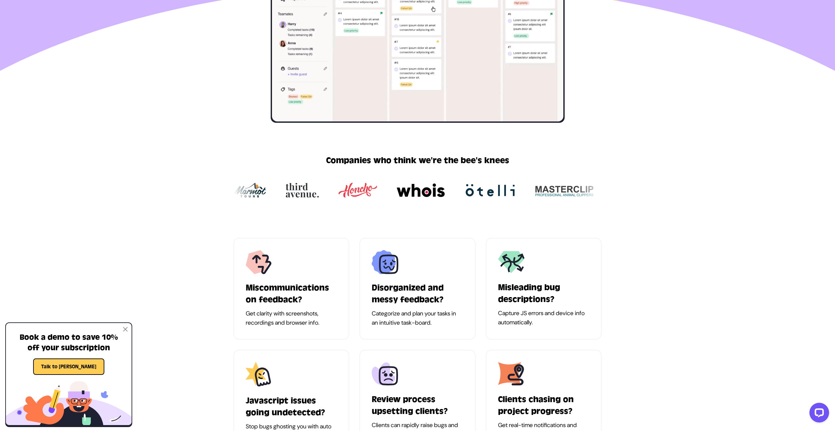
scroll to position [426, 0]
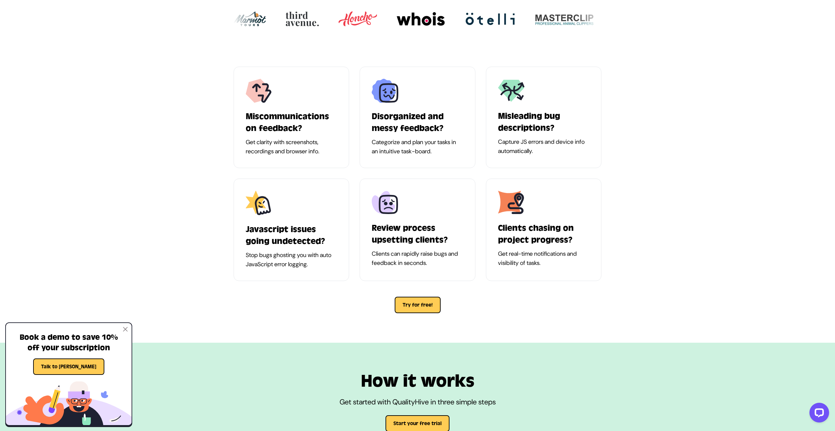
drag, startPoint x: 316, startPoint y: 144, endPoint x: 272, endPoint y: 133, distance: 45.1
click at [275, 135] on div "Miscommunications on feedback? Get clarity with screenshots, recordings and bro…" at bounding box center [292, 117] width 116 height 101
drag, startPoint x: 249, startPoint y: 92, endPoint x: 593, endPoint y: 270, distance: 387.5
click at [592, 269] on div "Miscommunications on feedback? Get clarity with screenshots, recordings and bro…" at bounding box center [417, 190] width 379 height 246
click at [593, 270] on div "Clients chasing on project progress? Get real-time notifications and visibility…" at bounding box center [544, 229] width 116 height 102
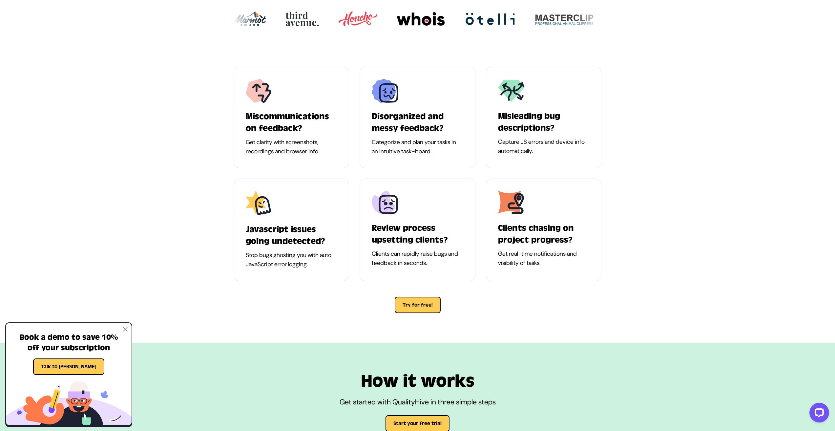
drag, startPoint x: 593, startPoint y: 270, endPoint x: 572, endPoint y: 270, distance: 21.7
click at [567, 270] on div "Clients chasing on project progress? Get real-time notifications and visibility…" at bounding box center [544, 229] width 116 height 102
drag, startPoint x: 606, startPoint y: 268, endPoint x: 221, endPoint y: 104, distance: 417.7
click at [221, 104] on div "Miscommunications on feedback? Get clarity with screenshots, recordings and bro…" at bounding box center [417, 201] width 835 height 282
click at [226, 99] on div "Miscommunications on feedback? Get clarity with screenshots, recordings and bro…" at bounding box center [417, 201] width 835 height 282
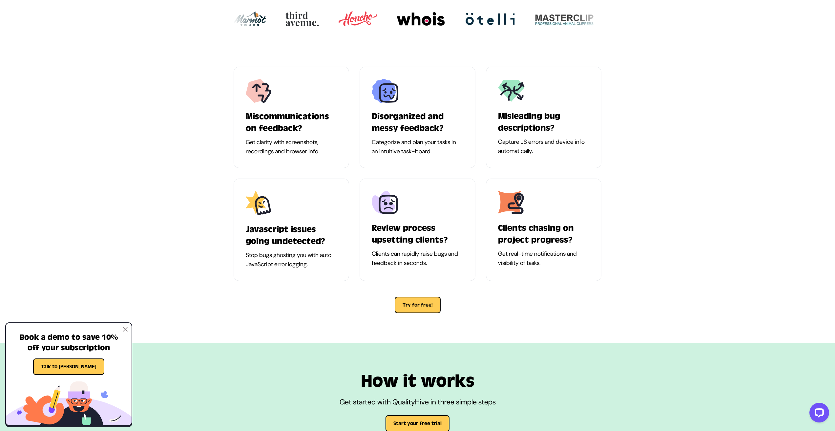
drag, startPoint x: 356, startPoint y: 112, endPoint x: 573, endPoint y: 264, distance: 264.9
click at [572, 264] on div "Miscommunications on feedback? Get clarity with screenshots, recordings and bro…" at bounding box center [418, 174] width 368 height 214
click at [573, 264] on p "Get real-time notifications and visibility of tasks." at bounding box center [544, 258] width 92 height 18
drag, startPoint x: 573, startPoint y: 264, endPoint x: 551, endPoint y: 262, distance: 22.0
click at [551, 262] on p "Get real-time notifications and visibility of tasks." at bounding box center [544, 258] width 92 height 18
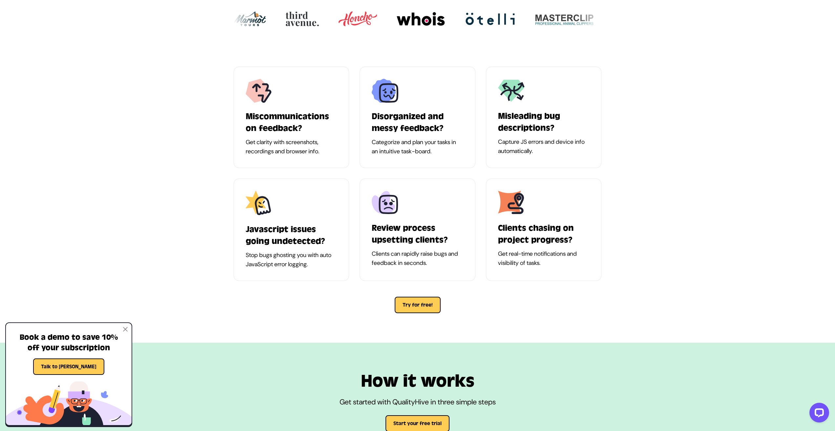
drag, startPoint x: 569, startPoint y: 262, endPoint x: 227, endPoint y: 96, distance: 380.3
click at [227, 96] on div "Miscommunications on feedback? Get clarity with screenshots, recordings and bro…" at bounding box center [417, 201] width 835 height 282
click at [225, 116] on div "Miscommunications on feedback? Get clarity with screenshots, recordings and bro…" at bounding box center [417, 201] width 835 height 282
drag, startPoint x: 241, startPoint y: 96, endPoint x: 538, endPoint y: 281, distance: 350.5
click at [538, 281] on div "Miscommunications on feedback? Get clarity with screenshots, recordings and bro…" at bounding box center [417, 190] width 379 height 246
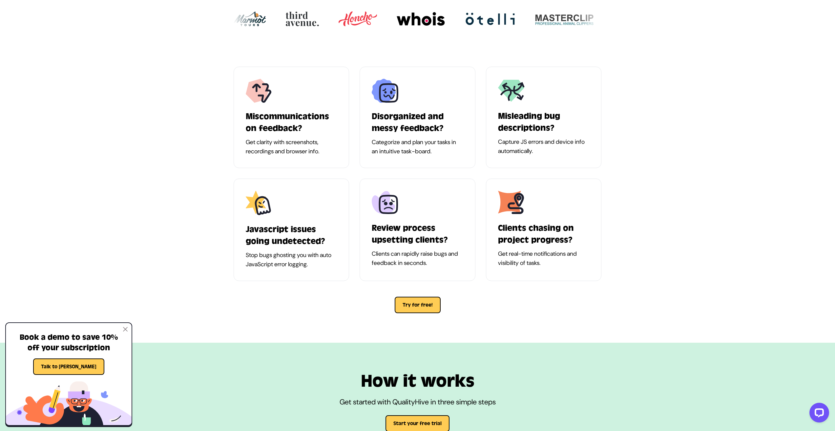
click at [538, 281] on div "Miscommunications on feedback? Get clarity with screenshots, recordings and bro…" at bounding box center [417, 190] width 379 height 246
drag, startPoint x: 538, startPoint y: 281, endPoint x: 493, endPoint y: 290, distance: 46.1
click at [493, 290] on div "Miscommunications on feedback? Get clarity with screenshots, recordings and bro…" at bounding box center [417, 190] width 379 height 246
drag, startPoint x: 451, startPoint y: 305, endPoint x: 239, endPoint y: 84, distance: 306.7
click at [239, 83] on div "Miscommunications on feedback? Get clarity with screenshots, recordings and bro…" at bounding box center [417, 190] width 379 height 246
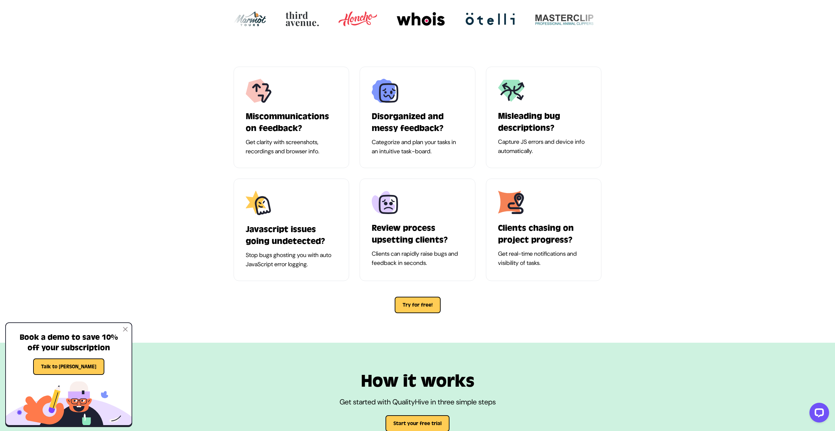
click at [220, 124] on div "Miscommunications on feedback? Get clarity with screenshots, recordings and bro…" at bounding box center [417, 201] width 835 height 282
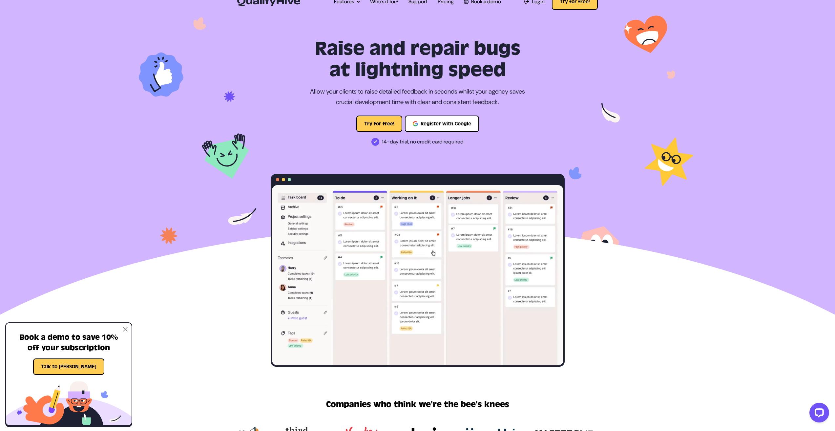
scroll to position [0, 0]
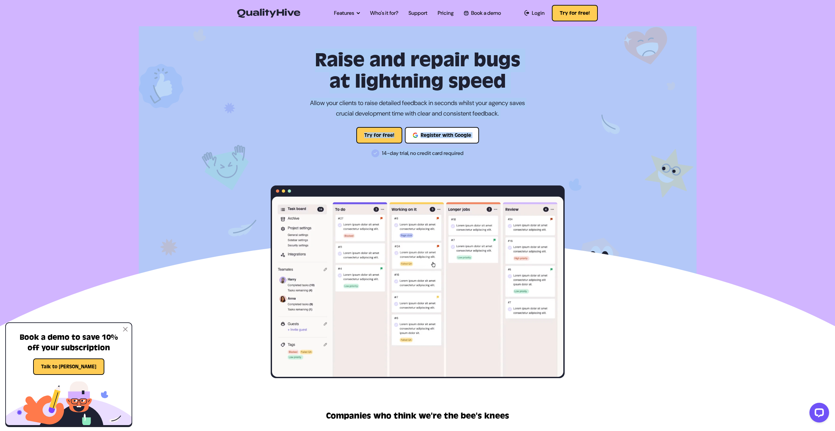
drag, startPoint x: 502, startPoint y: 134, endPoint x: 268, endPoint y: 47, distance: 249.8
click at [268, 47] on section "Raise and repair bugs at lightning speed Allow your clients to raise detailed f…" at bounding box center [417, 201] width 835 height 353
click at [355, 77] on h1 "Raise and repair bugs at lightning speed" at bounding box center [418, 71] width 294 height 43
drag, startPoint x: 550, startPoint y: 13, endPoint x: 615, endPoint y: 16, distance: 65.3
click at [615, 16] on nav "Open main menu Features Automatic Screenshot Capturing Browser Information Capt…" at bounding box center [417, 13] width 835 height 26
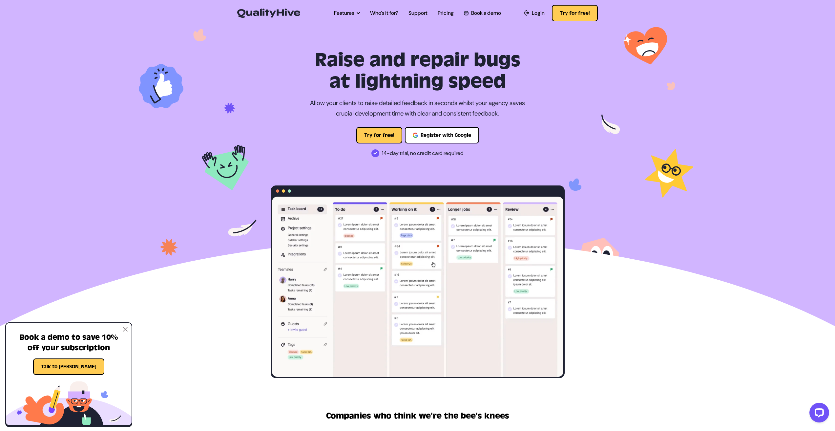
click at [615, 16] on nav "Open main menu Features Automatic Screenshot Capturing Browser Information Capt…" at bounding box center [417, 13] width 835 height 26
drag, startPoint x: 635, startPoint y: 12, endPoint x: 203, endPoint y: 13, distance: 432.4
click at [203, 13] on nav "Open main menu Features Automatic Screenshot Capturing Browser Information Capt…" at bounding box center [417, 13] width 835 height 26
click at [225, 40] on img at bounding box center [418, 179] width 558 height 308
drag, startPoint x: 402, startPoint y: 65, endPoint x: 362, endPoint y: 70, distance: 39.7
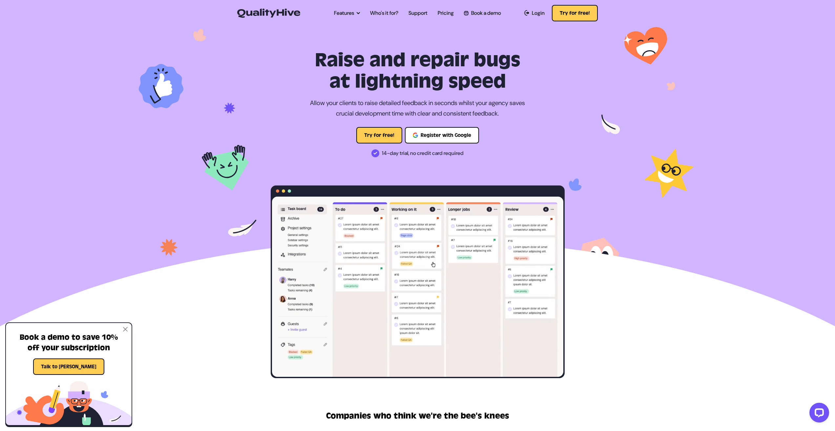
click at [362, 70] on h1 "Raise and repair bugs at lightning speed" at bounding box center [418, 71] width 294 height 43
drag, startPoint x: 362, startPoint y: 70, endPoint x: 335, endPoint y: 75, distance: 27.6
click at [335, 75] on h1 "Raise and repair bugs at lightning speed" at bounding box center [418, 71] width 294 height 43
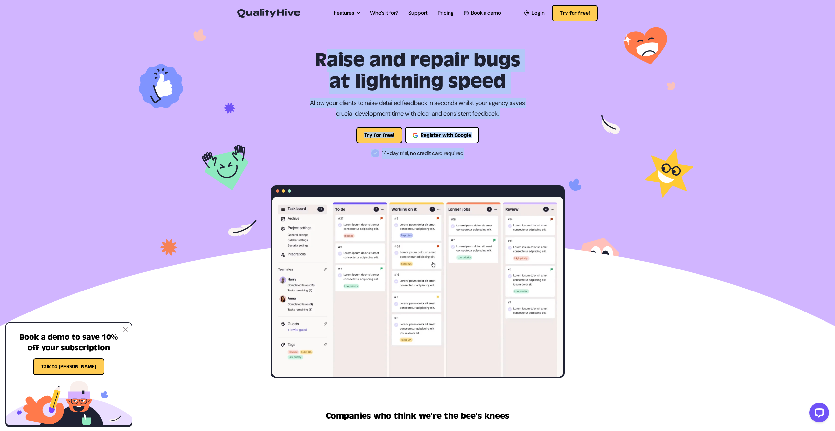
drag, startPoint x: 312, startPoint y: 60, endPoint x: 485, endPoint y: 170, distance: 204.8
click at [486, 170] on div "Raise and repair bugs at lightning speed Allow your clients to raise detailed f…" at bounding box center [417, 214] width 304 height 328
click at [410, 168] on div "Raise and repair bugs at lightning speed Allow your clients to raise detailed f…" at bounding box center [417, 214] width 304 height 328
click at [441, 163] on div "Raise and repair bugs at lightning speed Allow your clients to raise detailed f…" at bounding box center [417, 214] width 304 height 328
drag, startPoint x: 468, startPoint y: 149, endPoint x: 306, endPoint y: 59, distance: 185.6
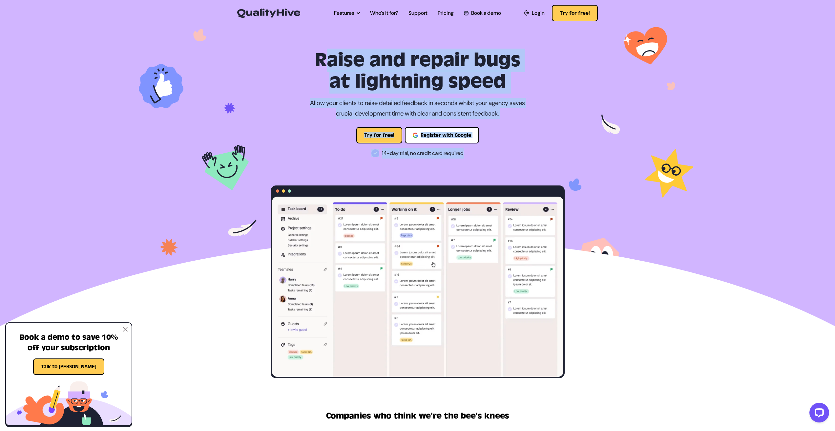
click at [306, 59] on div "Raise and repair bugs at lightning speed Allow your clients to raise detailed f…" at bounding box center [417, 214] width 304 height 328
drag, startPoint x: 393, startPoint y: 92, endPoint x: 376, endPoint y: 94, distance: 16.7
click at [376, 94] on div "Raise and repair bugs at lightning speed Allow your clients to raise detailed f…" at bounding box center [417, 214] width 304 height 328
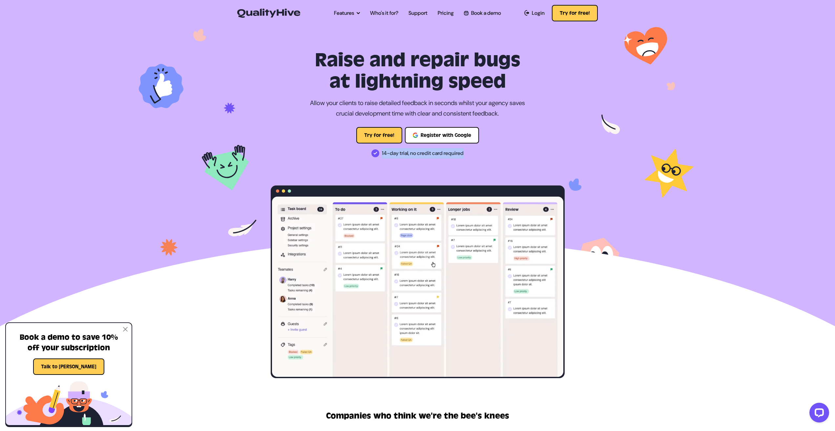
drag, startPoint x: 379, startPoint y: 154, endPoint x: 488, endPoint y: 157, distance: 109.6
click at [487, 157] on p "14-day trial, no credit card required" at bounding box center [418, 153] width 294 height 10
click at [489, 157] on p "14-day trial, no credit card required" at bounding box center [418, 153] width 294 height 10
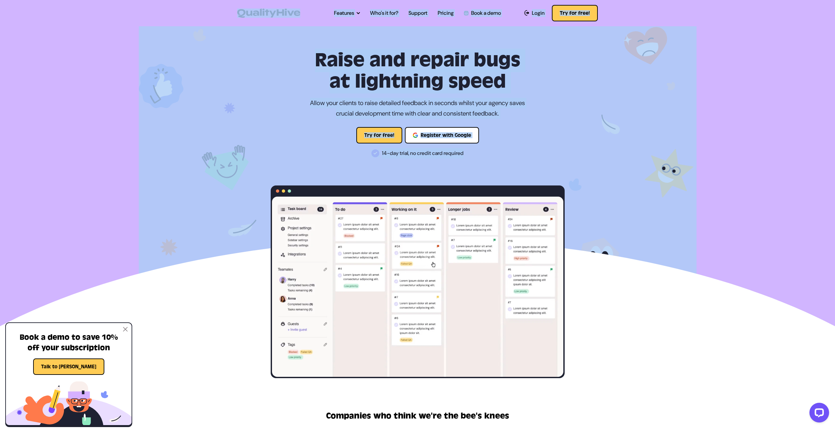
drag, startPoint x: 399, startPoint y: 121, endPoint x: 225, endPoint y: 13, distance: 204.1
click at [225, 13] on nav "Open main menu Features Automatic Screenshot Capturing Browser Information Capt…" at bounding box center [417, 13] width 835 height 26
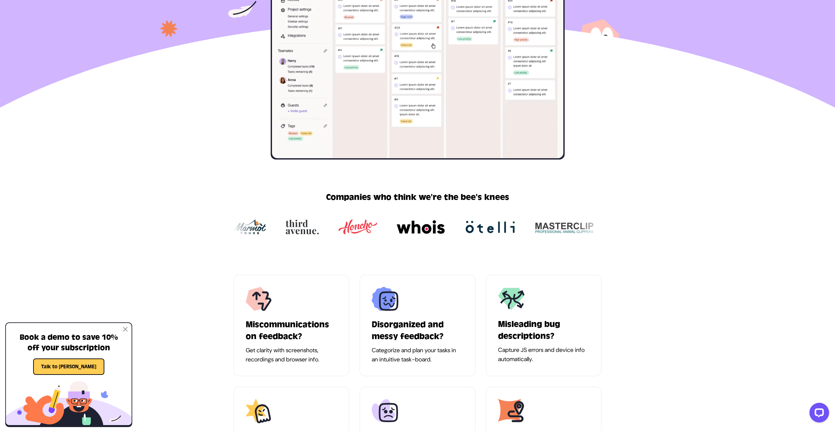
scroll to position [328, 0]
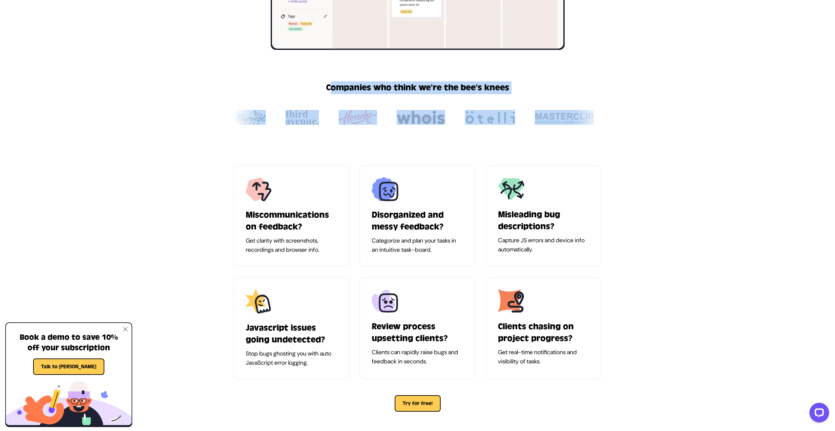
drag, startPoint x: 330, startPoint y: 93, endPoint x: 607, endPoint y: 129, distance: 278.8
click at [607, 129] on div "Companies who think we're the bee's knees" at bounding box center [417, 104] width 835 height 109
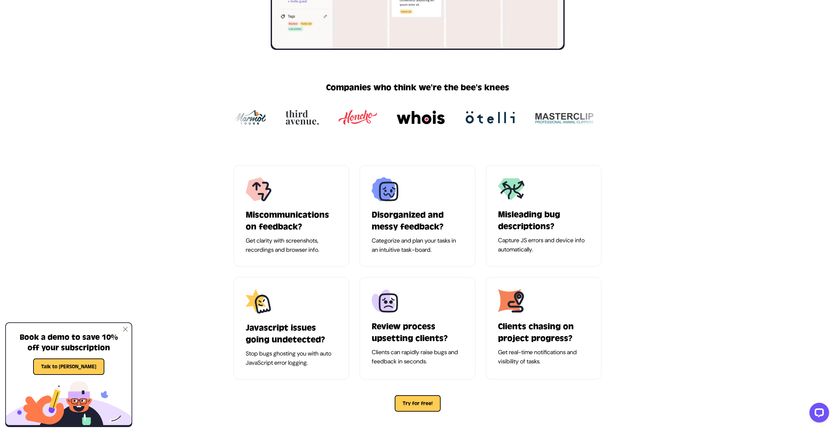
click at [607, 129] on div "Companies who think we're the bee's knees" at bounding box center [417, 104] width 835 height 109
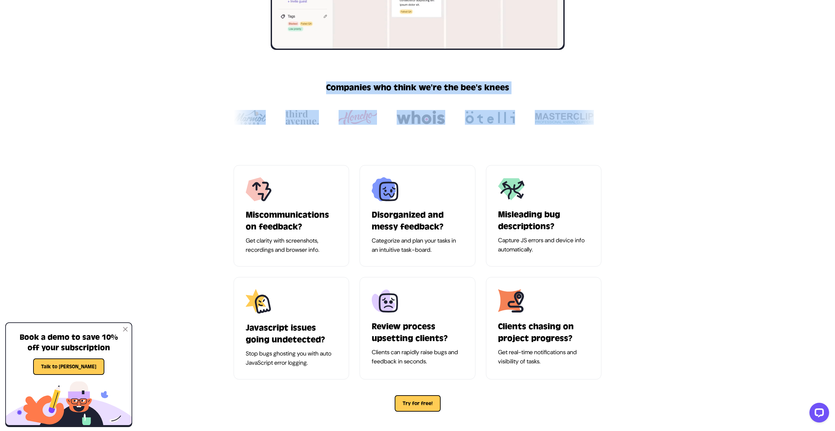
drag, startPoint x: 569, startPoint y: 114, endPoint x: 317, endPoint y: 90, distance: 253.8
click at [317, 90] on div "Companies who think we're the bee's knees" at bounding box center [417, 104] width 835 height 46
click at [317, 90] on div "Companies who think we're the bee's knees" at bounding box center [417, 87] width 835 height 13
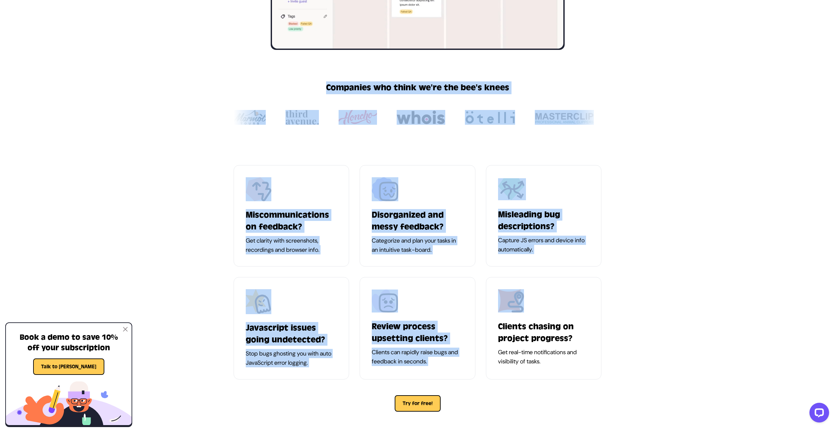
drag, startPoint x: 319, startPoint y: 87, endPoint x: 584, endPoint y: 316, distance: 350.3
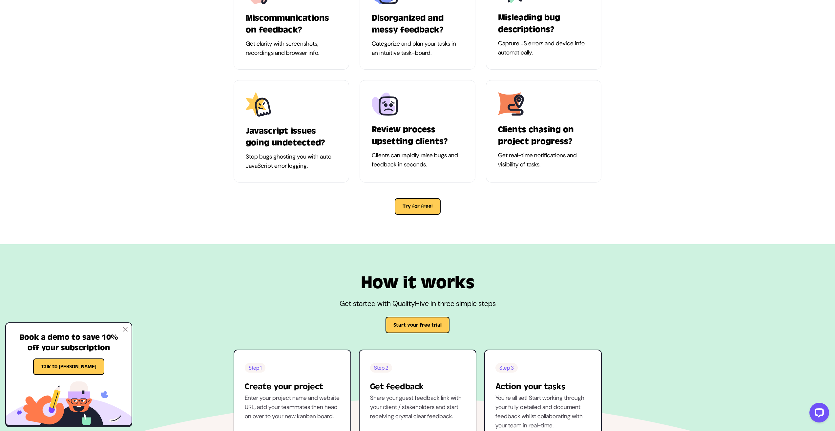
click at [450, 247] on div "How it works Get started with QualityHive in three simple steps Start your free…" at bounding box center [417, 383] width 835 height 279
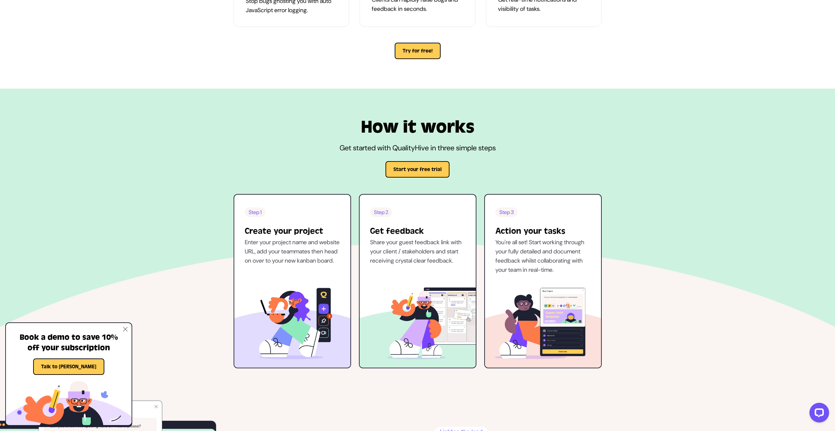
scroll to position [689, 0]
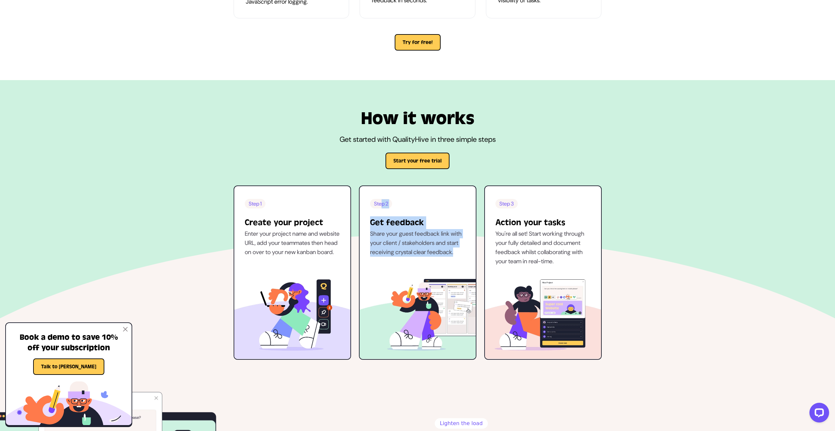
drag, startPoint x: 418, startPoint y: 227, endPoint x: 481, endPoint y: 262, distance: 72.4
click at [473, 260] on div "Step 2 Get feedback Share your guest feedback link with your client / stakehold…" at bounding box center [418, 233] width 116 height 68
click at [482, 262] on div "Step 1 Create your project Enter your project name and website URL, add your te…" at bounding box center [418, 272] width 368 height 175
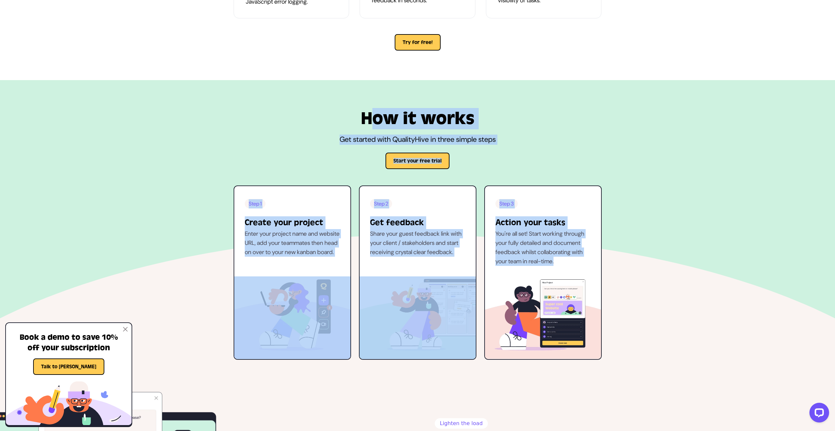
drag, startPoint x: 545, startPoint y: 263, endPoint x: 289, endPoint y: 111, distance: 297.4
click at [288, 111] on div "How it works Get started with QualityHive in three simple steps Start your free…" at bounding box center [417, 235] width 379 height 250
click at [352, 151] on div "How it works Get started with QualityHive in three simple steps Start your free…" at bounding box center [417, 235] width 379 height 250
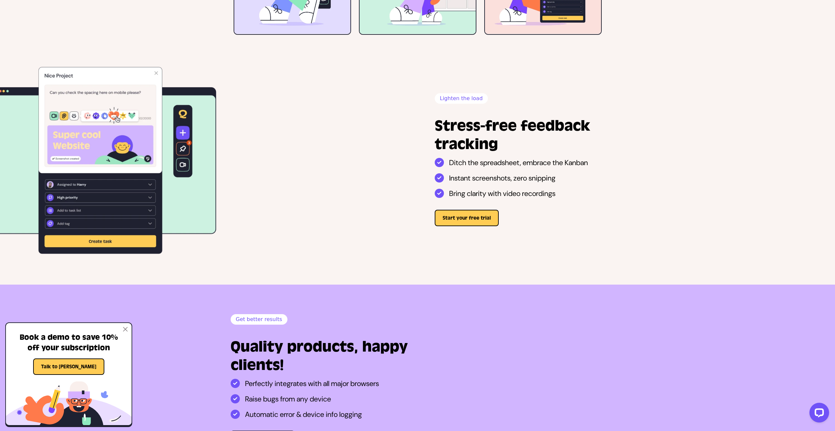
scroll to position [1017, 0]
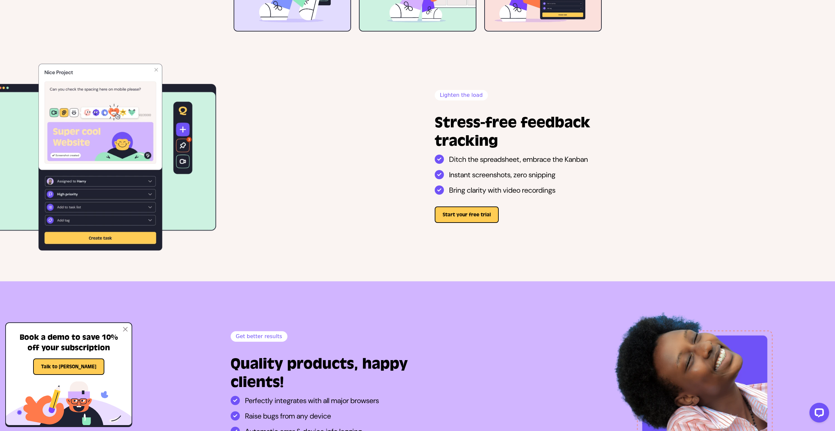
drag, startPoint x: 569, startPoint y: 205, endPoint x: 402, endPoint y: 99, distance: 198.3
click at [402, 95] on div "Lighten the load Stress-free feedback tracking Ditch the spreadsheet, embrace t…" at bounding box center [417, 156] width 835 height 191
click at [386, 165] on div "Lighten the load Stress-free feedback tracking Ditch the spreadsheet, embrace t…" at bounding box center [417, 156] width 835 height 191
drag, startPoint x: 604, startPoint y: 199, endPoint x: 402, endPoint y: 93, distance: 228.8
click at [402, 93] on div "Lighten the load Stress-free feedback tracking Ditch the spreadsheet, embrace t…" at bounding box center [417, 156] width 835 height 191
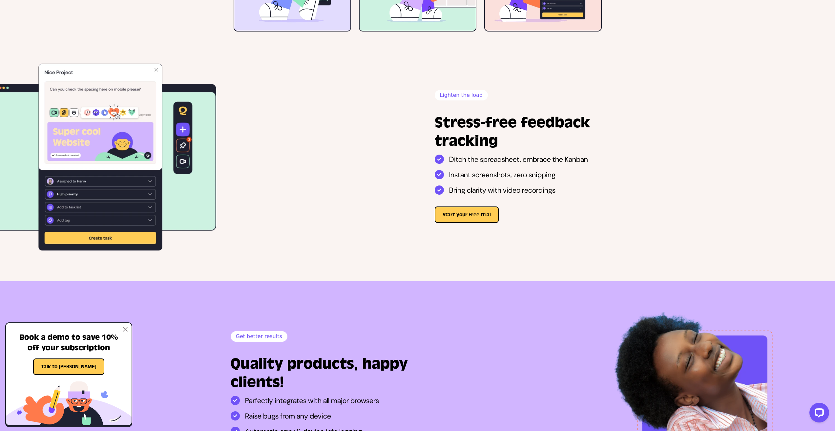
click at [422, 117] on div "Lighten the load Stress-free feedback tracking Ditch the spreadsheet, embrace t…" at bounding box center [512, 156] width 195 height 133
drag, startPoint x: 499, startPoint y: 130, endPoint x: 595, endPoint y: 210, distance: 125.3
click at [595, 210] on div "Lighten the load Stress-free feedback tracking Ditch the spreadsheet, embrace t…" at bounding box center [512, 156] width 195 height 133
drag, startPoint x: 483, startPoint y: 215, endPoint x: 420, endPoint y: 107, distance: 125.0
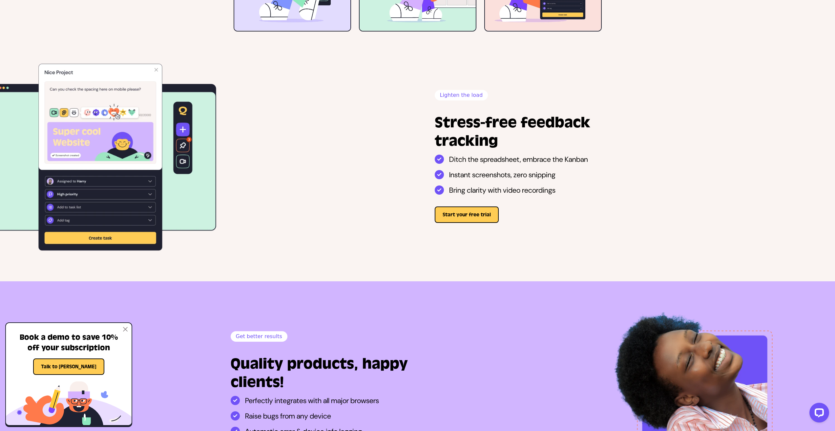
click at [420, 107] on div "Lighten the load Stress-free feedback tracking Ditch the spreadsheet, embrace t…" at bounding box center [622, 156] width 415 height 191
click at [413, 132] on div "Lighten the load Stress-free feedback tracking Ditch the spreadsheet, embrace t…" at bounding box center [417, 156] width 835 height 191
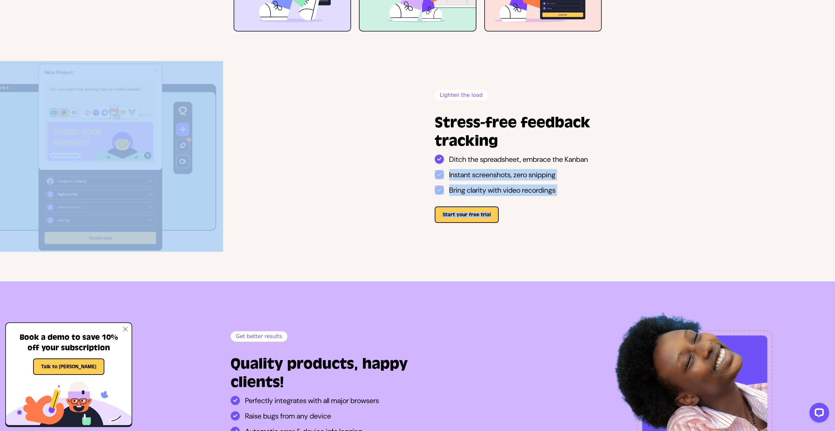
drag, startPoint x: 205, startPoint y: 153, endPoint x: 136, endPoint y: 128, distance: 73.3
click at [136, 128] on div "Lighten the load Stress-free feedback tracking Ditch the spreadsheet, embrace t…" at bounding box center [417, 156] width 835 height 191
click at [313, 176] on div "Lighten the load Stress-free feedback tracking Ditch the spreadsheet, embrace t…" at bounding box center [417, 156] width 835 height 191
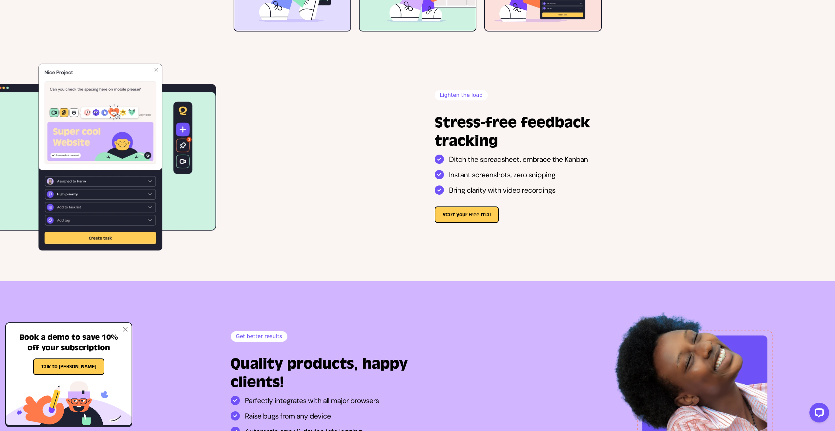
drag
click at [301, 177] on div "Lighten the load Stress-free feedback tracking Ditch the spreadsheet, embrace t…" at bounding box center [417, 156] width 835 height 191
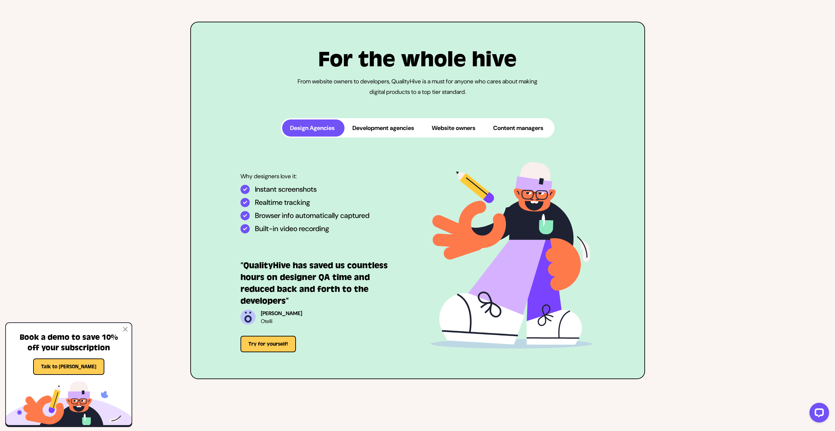
scroll to position [1542, 0]
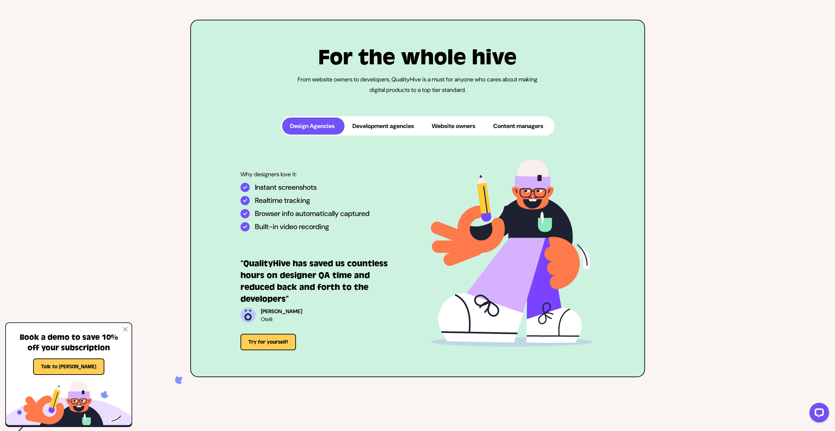
click at [395, 134] on button "Development agencies" at bounding box center [383, 125] width 79 height 17
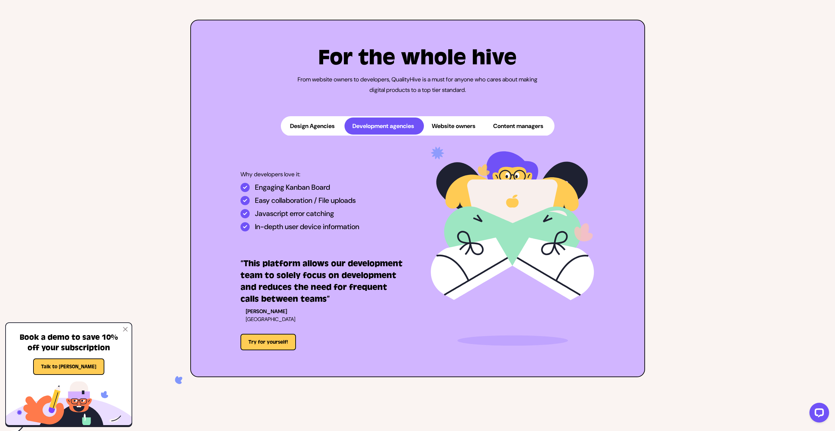
click at [449, 134] on button "Website owners" at bounding box center [454, 125] width 61 height 17
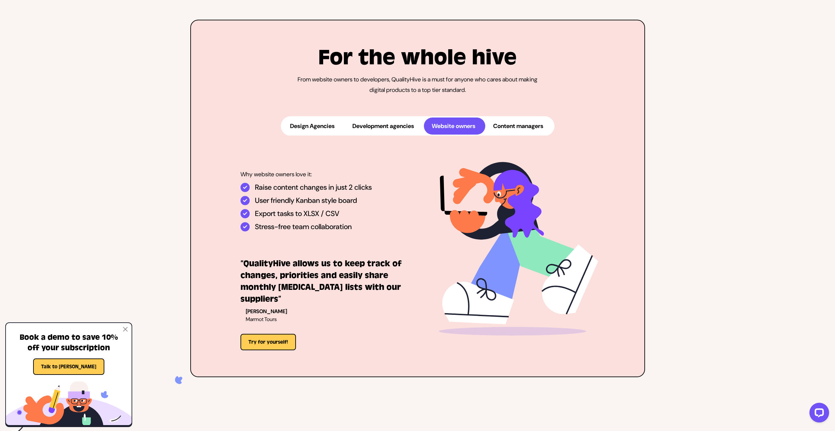
click at [504, 134] on button "Content managers" at bounding box center [519, 125] width 68 height 17
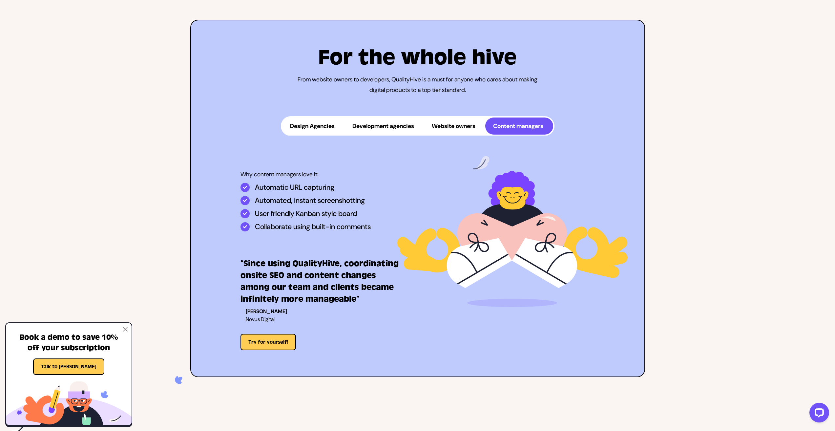
click at [456, 134] on button "Website owners" at bounding box center [454, 125] width 61 height 17
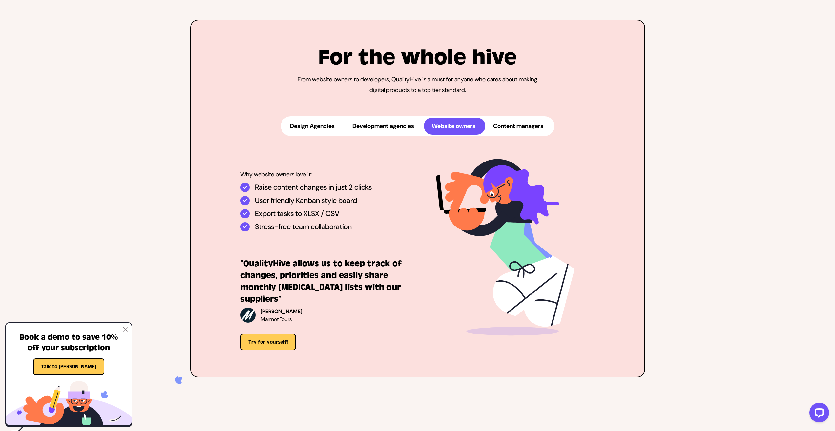
click at [382, 134] on button "Development agencies" at bounding box center [383, 125] width 79 height 17
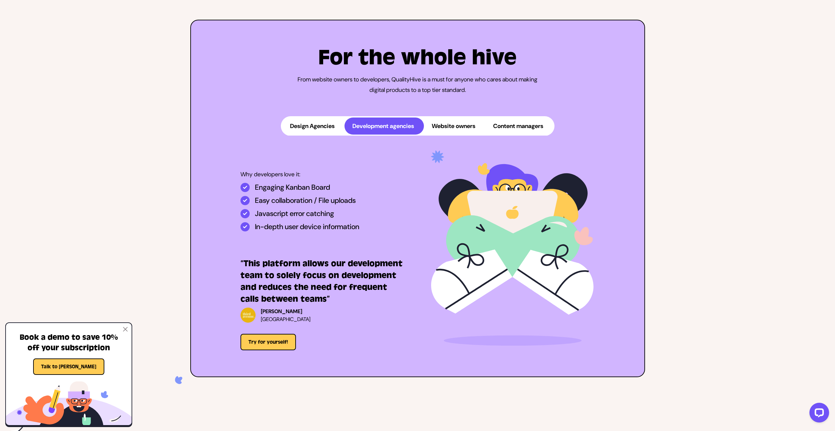
click at [336, 134] on button "Design Agencies" at bounding box center [313, 125] width 62 height 17
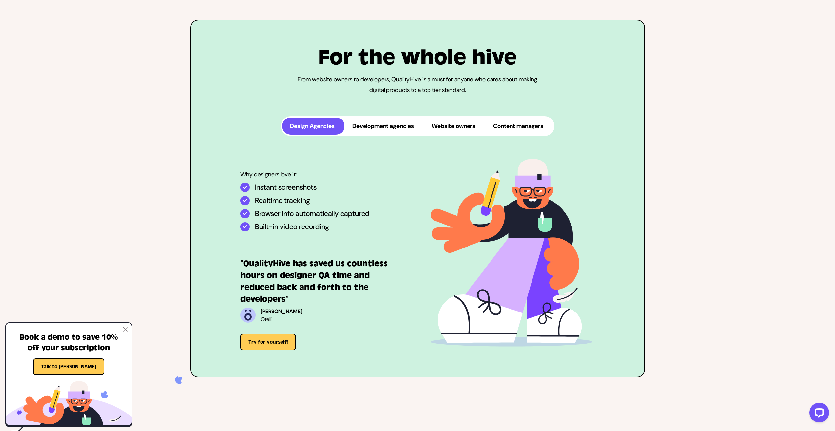
click at [403, 134] on button "Development agencies" at bounding box center [383, 125] width 79 height 17
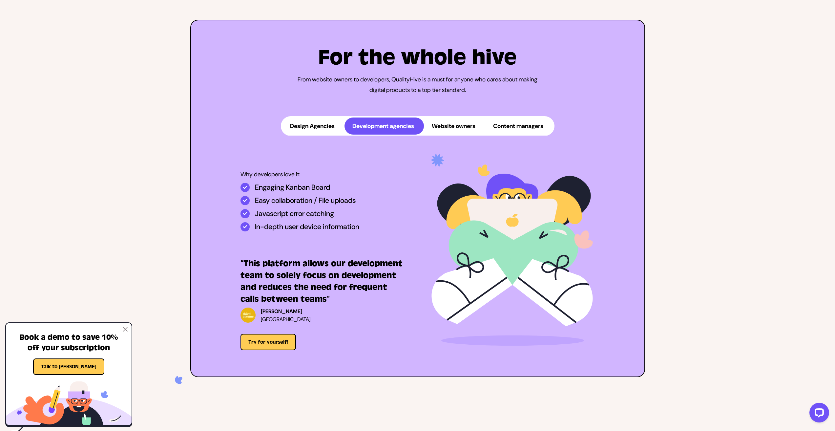
click at [453, 134] on button "Website owners" at bounding box center [454, 125] width 61 height 17
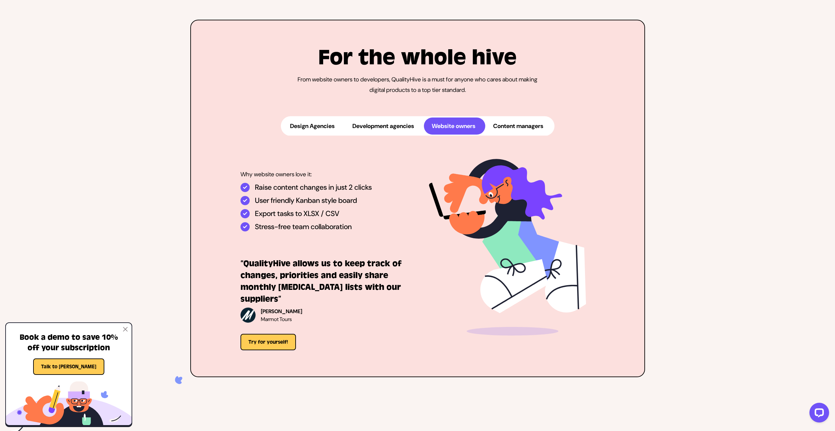
click at [514, 134] on button "Content managers" at bounding box center [519, 125] width 68 height 17
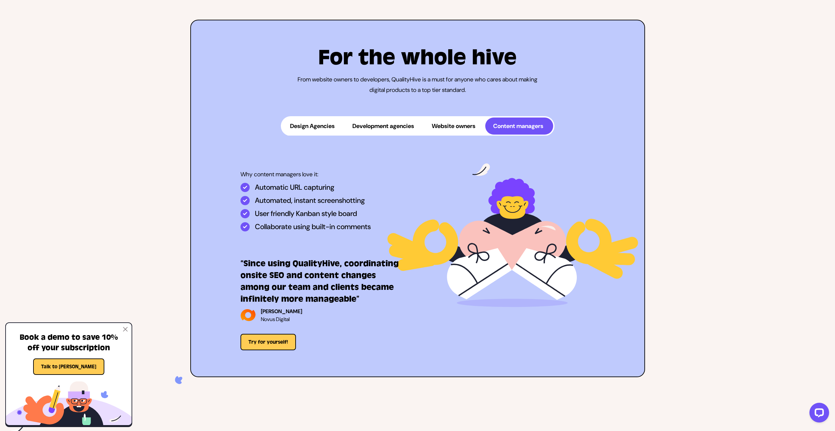
click at [452, 134] on button "Website owners" at bounding box center [454, 125] width 61 height 17
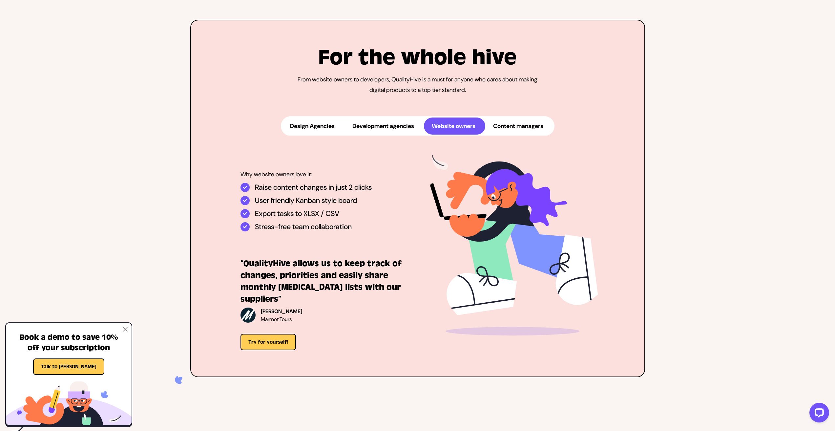
click at [384, 134] on button "Development agencies" at bounding box center [383, 125] width 79 height 17
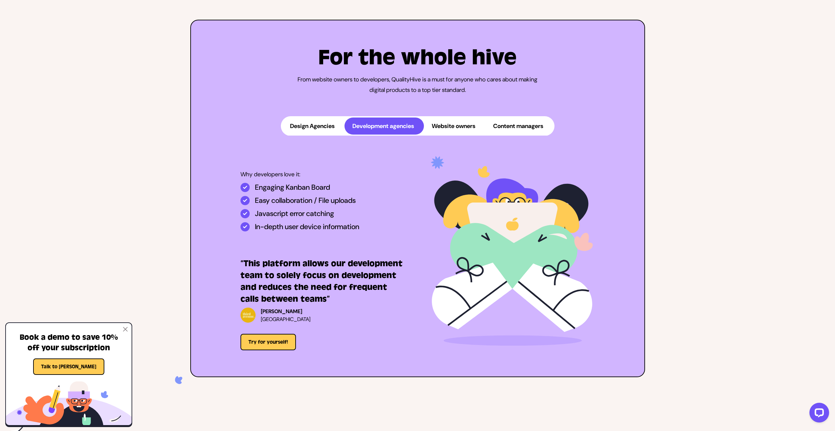
click at [325, 134] on button "Design Agencies" at bounding box center [313, 125] width 62 height 17
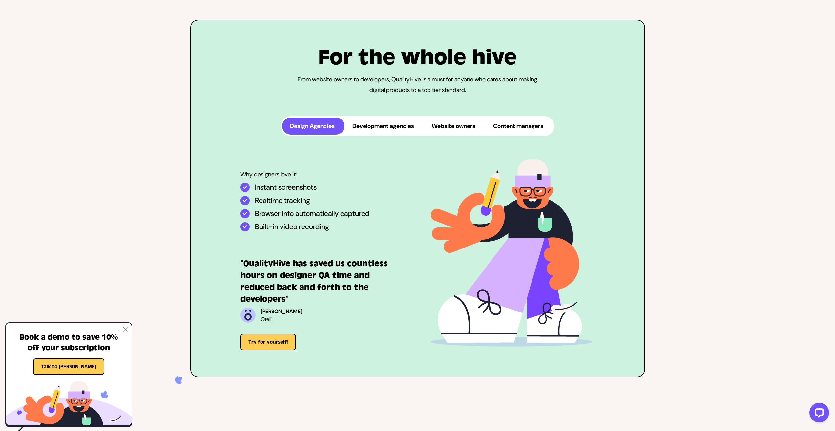
click at [501, 134] on button "Content managers" at bounding box center [519, 125] width 68 height 17
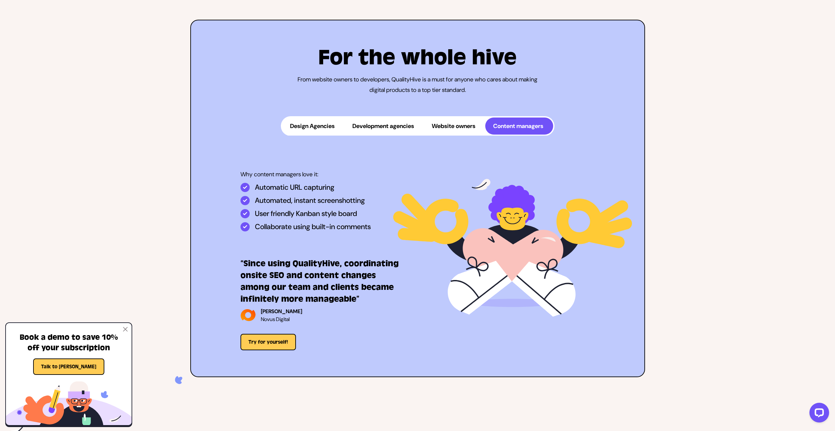
click at [435, 134] on button "Website owners" at bounding box center [454, 125] width 61 height 17
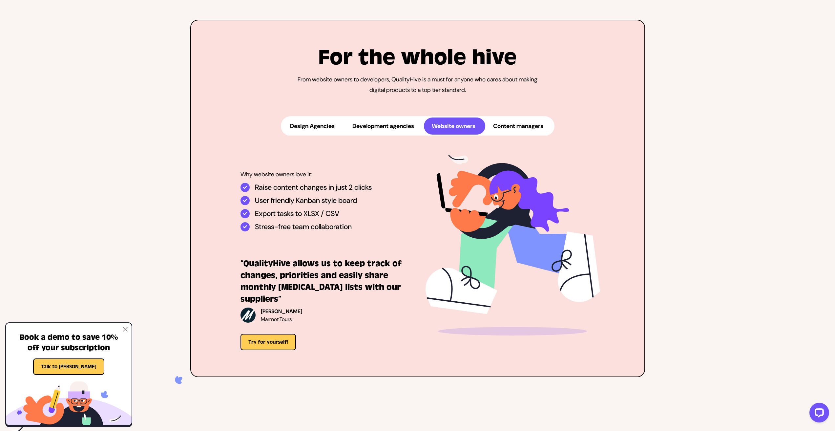
click at [391, 134] on button "Development agencies" at bounding box center [383, 125] width 79 height 17
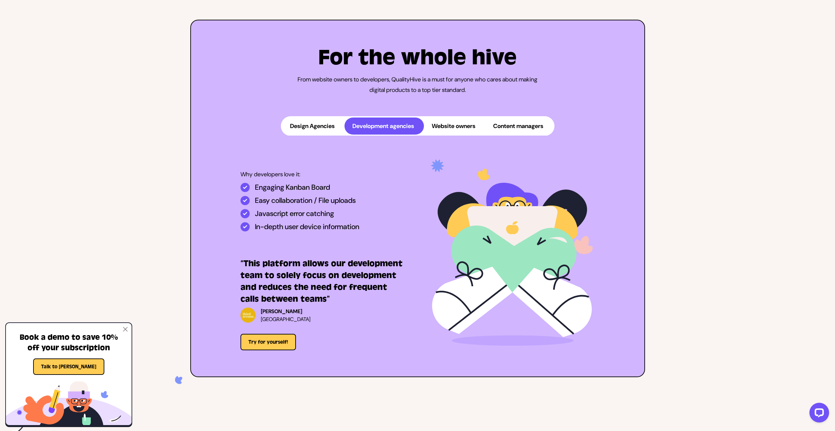
click at [338, 134] on button "Design Agencies" at bounding box center [313, 125] width 62 height 17
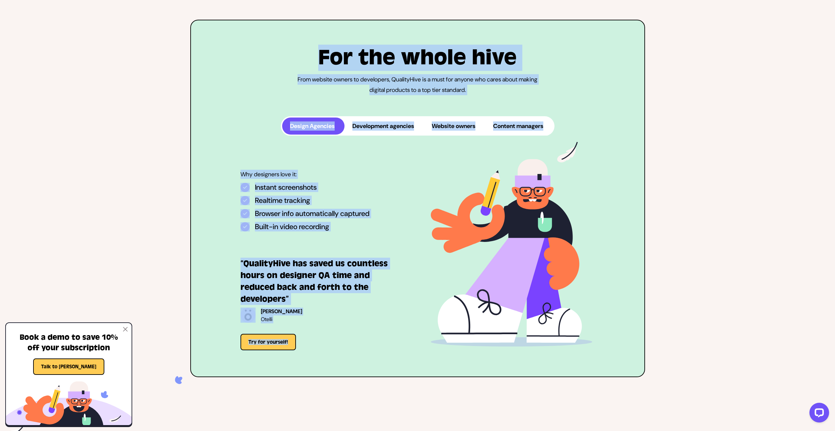
drag, startPoint x: 300, startPoint y: 68, endPoint x: 566, endPoint y: 148, distance: 276.9
click at [565, 148] on div "For the whole hive From website owners to developers, QualityHive is a must for…" at bounding box center [417, 198] width 455 height 357
click at [566, 148] on div "Design Agencies Development agencies Website owners Content managers Why design…" at bounding box center [417, 233] width 443 height 234
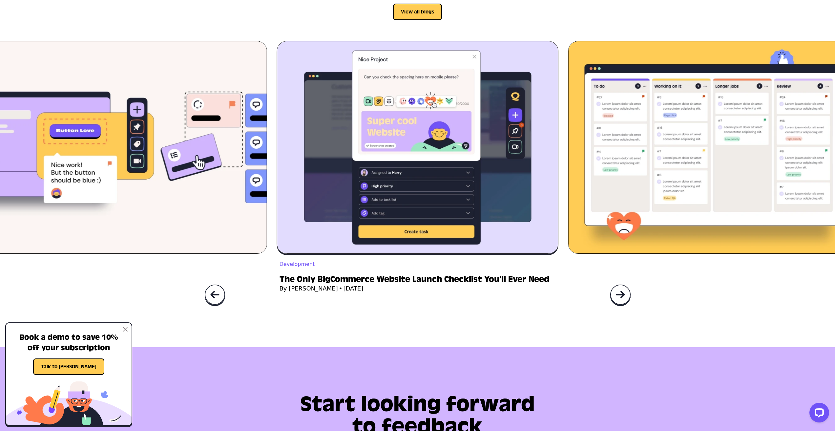
scroll to position [2362, 0]
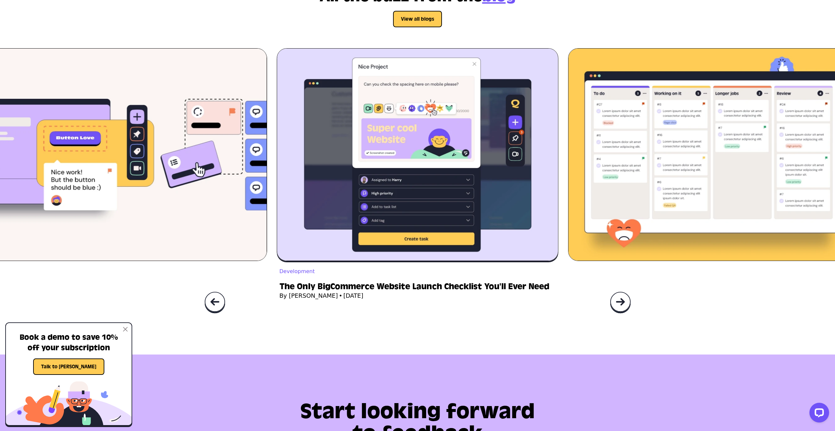
click at [626, 307] on img at bounding box center [620, 302] width 21 height 22
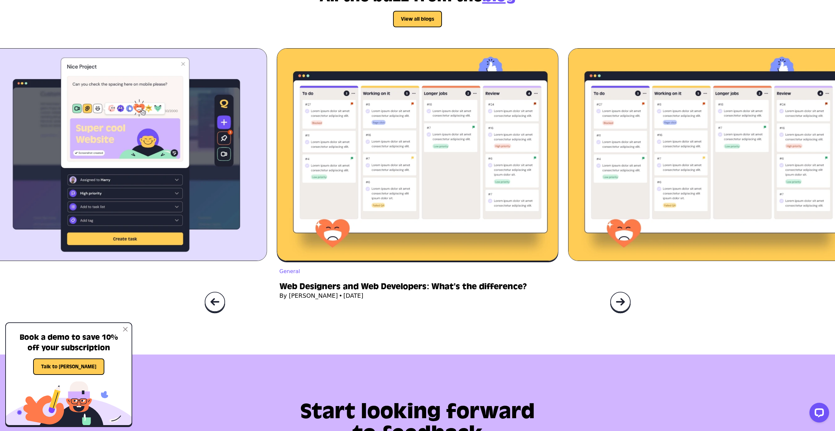
click at [626, 307] on img at bounding box center [620, 302] width 21 height 22
